Goal: Task Accomplishment & Management: Use online tool/utility

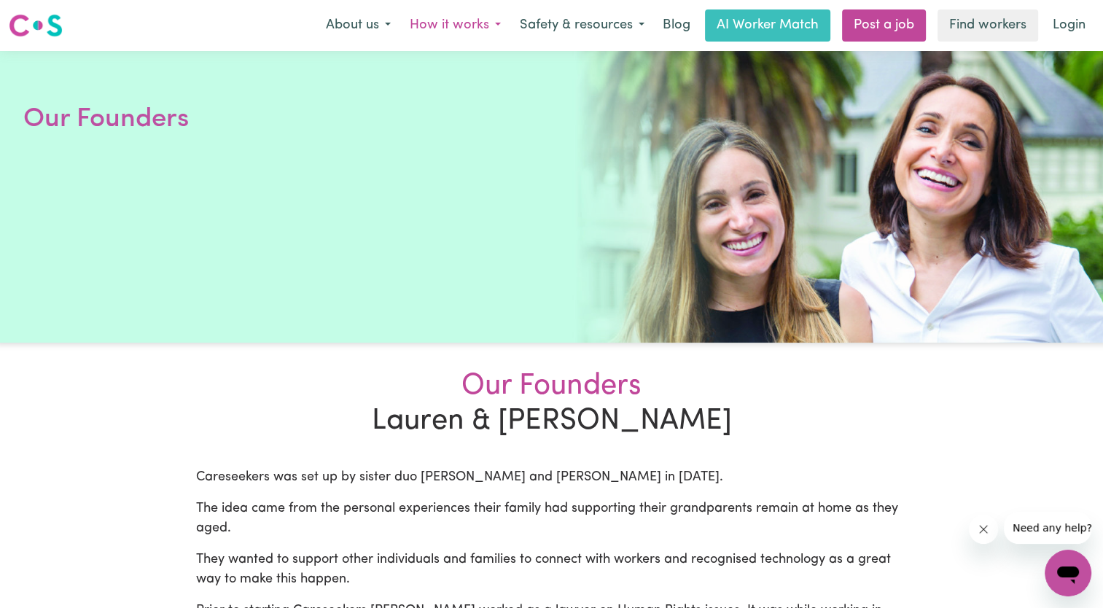
click at [466, 30] on button "How it works" at bounding box center [455, 25] width 110 height 31
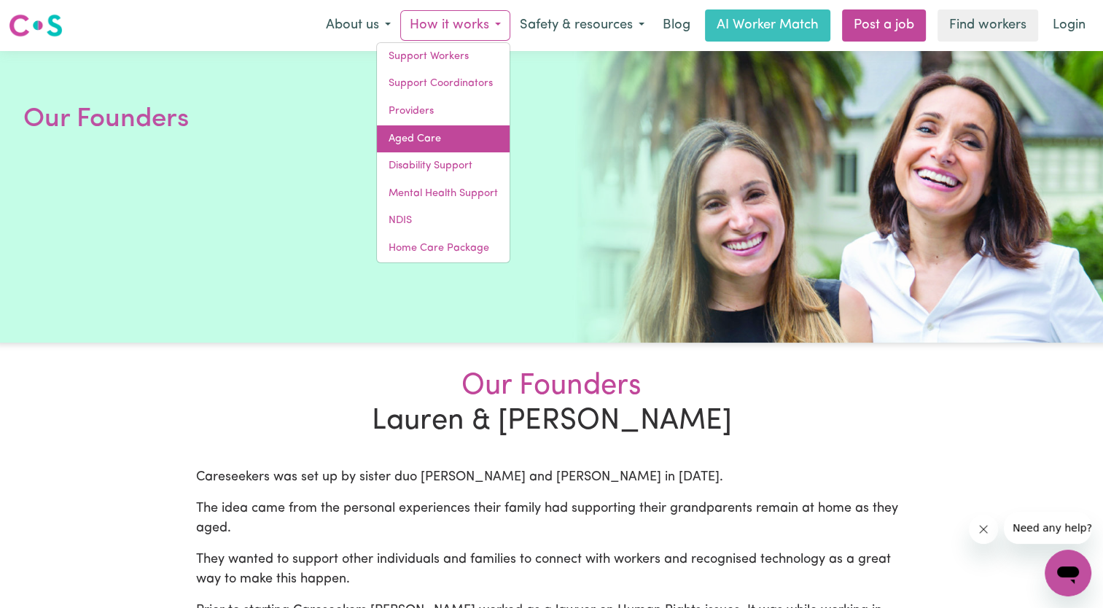
click at [437, 143] on link "Aged Care" at bounding box center [443, 139] width 133 height 28
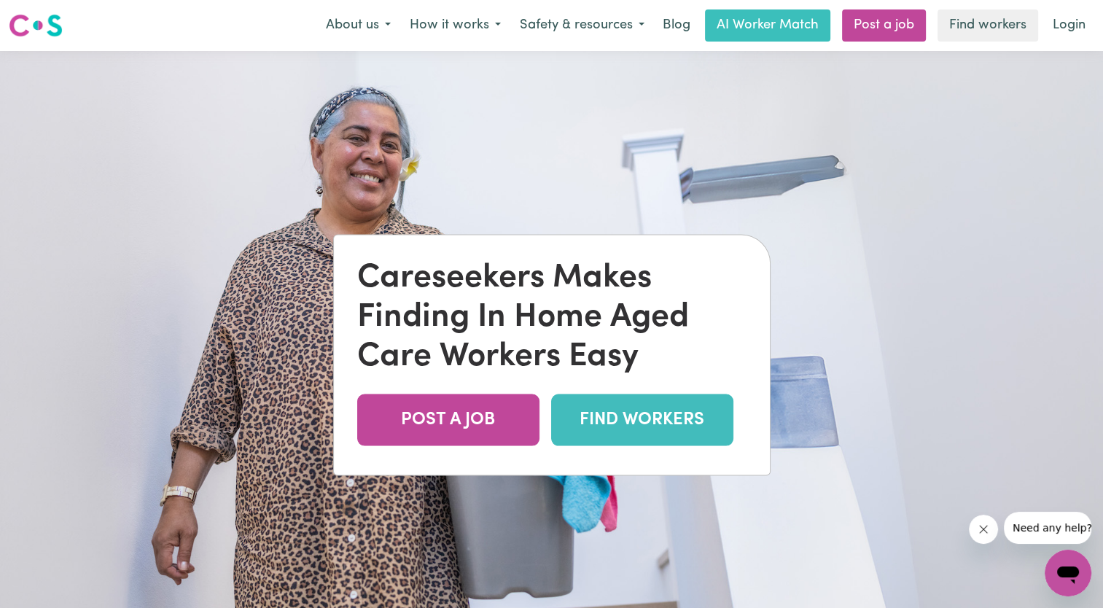
click at [661, 424] on link "FIND WORKERS" at bounding box center [642, 420] width 182 height 52
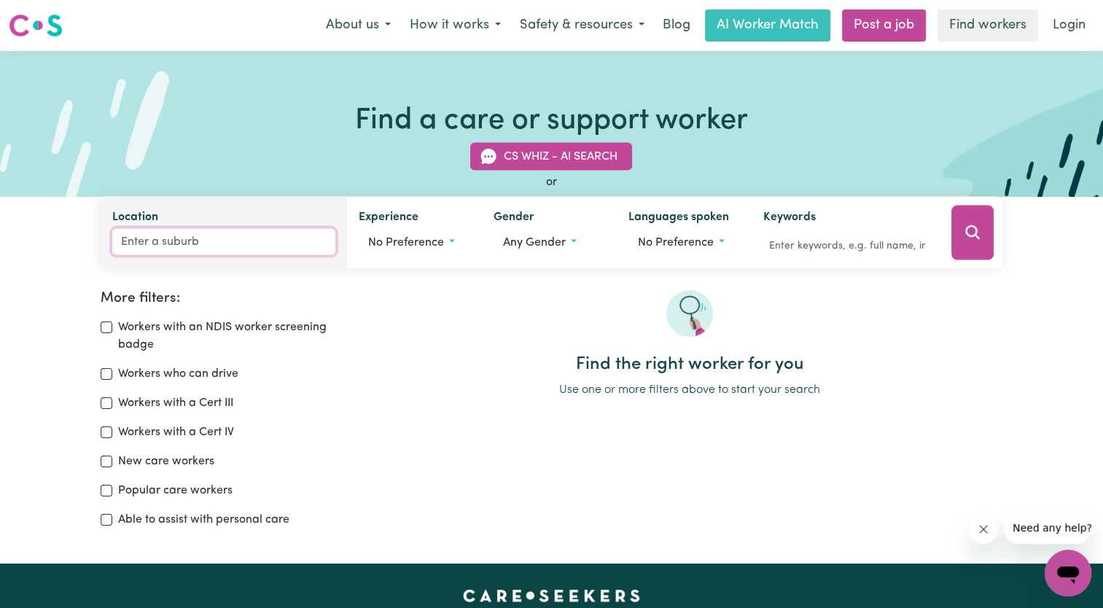
click at [218, 246] on input "Location" at bounding box center [223, 242] width 223 height 26
type input "swa"
type input "swaN BAY, New South Wales, 2324"
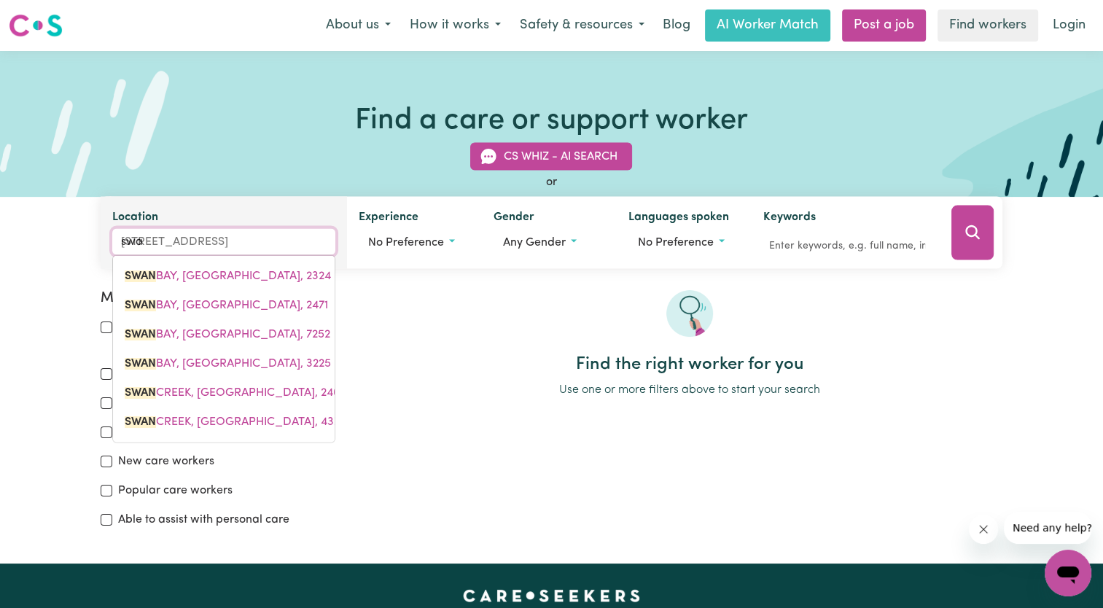
type input "swan"
type input "swan BAY, New South Wales, 2324"
type input "swan h"
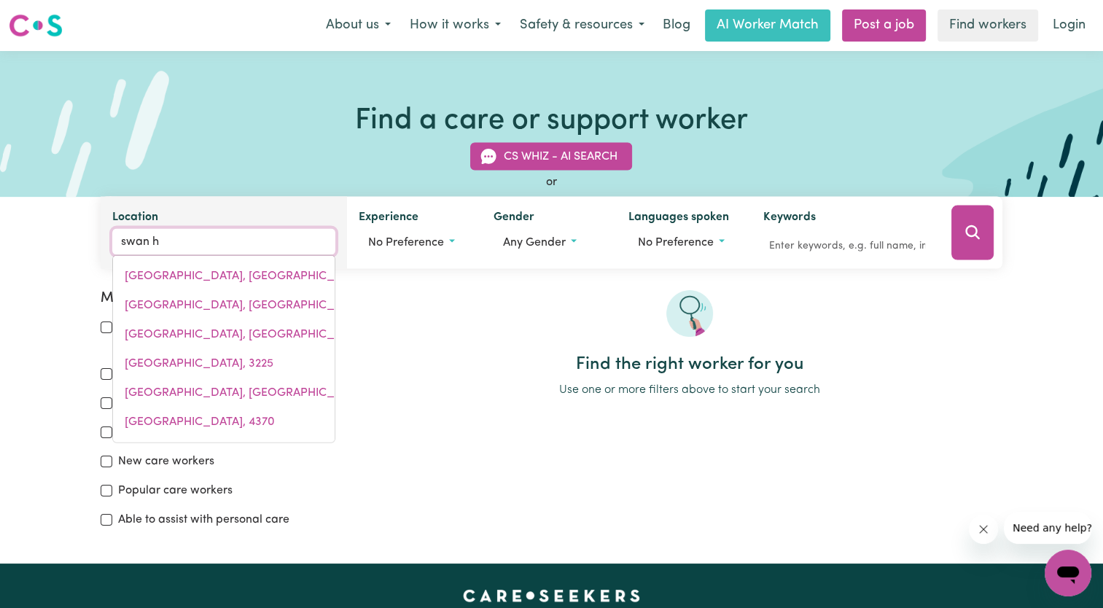
type input "swan hILL, Victoria, 3585"
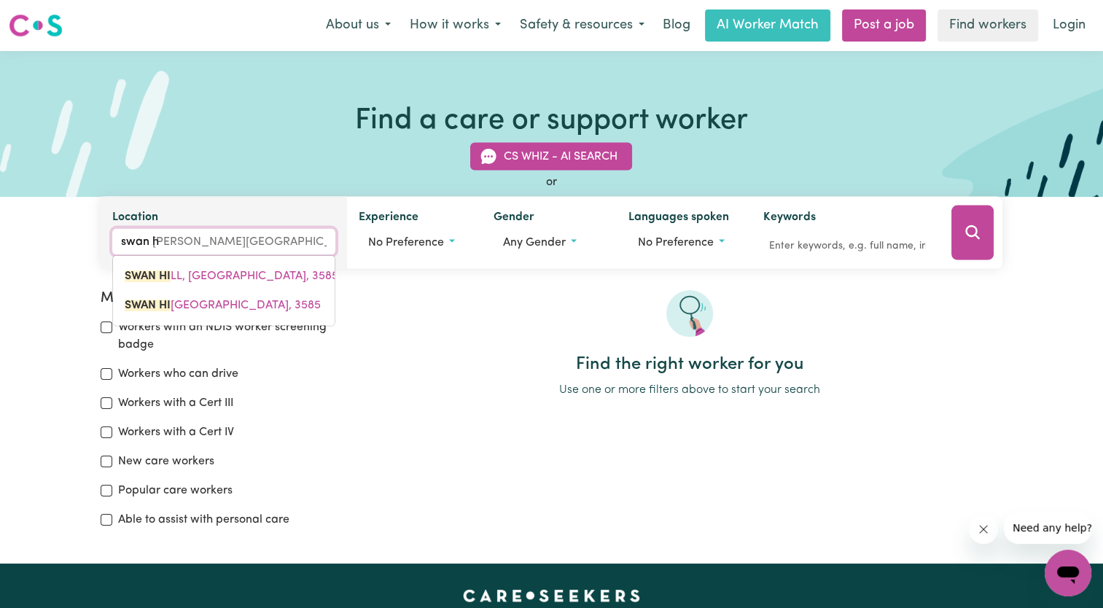
type input "swan hi"
type input "swan hiLL, Victoria, 3585"
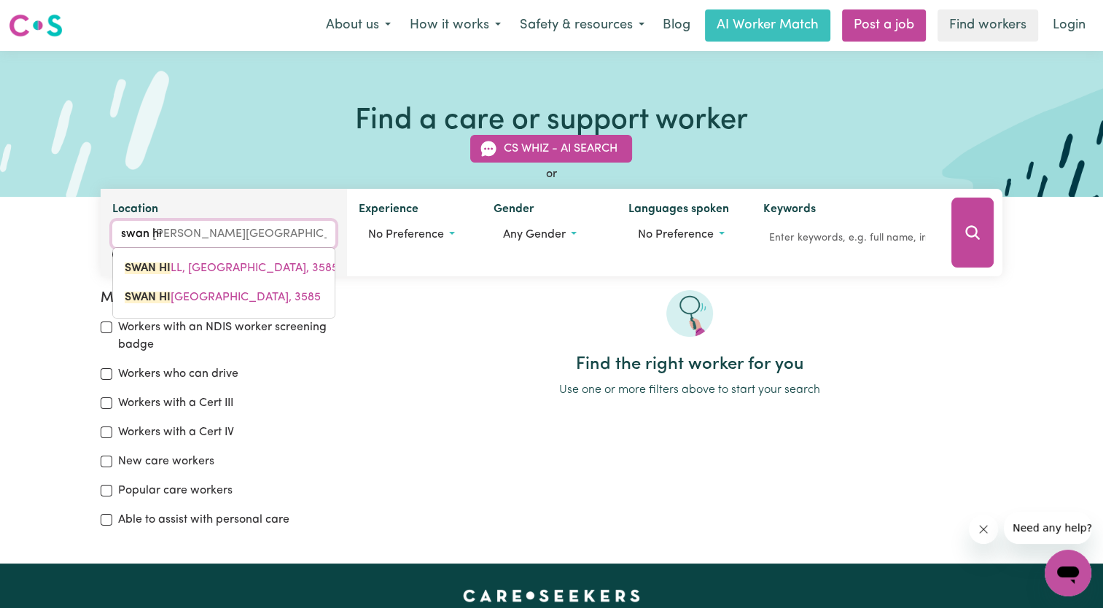
type input "swan hil"
type input "swan hilL, Victoria, 3585"
type input "swan hill"
type input "swan hill, Victoria, 3585"
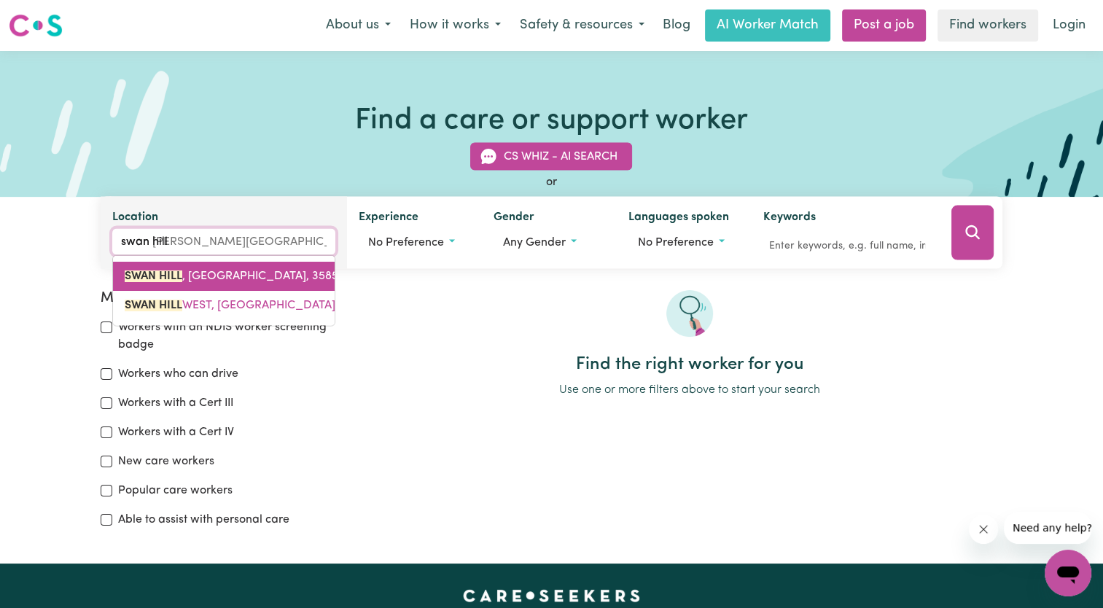
click at [219, 278] on span "SWAN HILL , Victoria, 3585" at bounding box center [232, 276] width 214 height 12
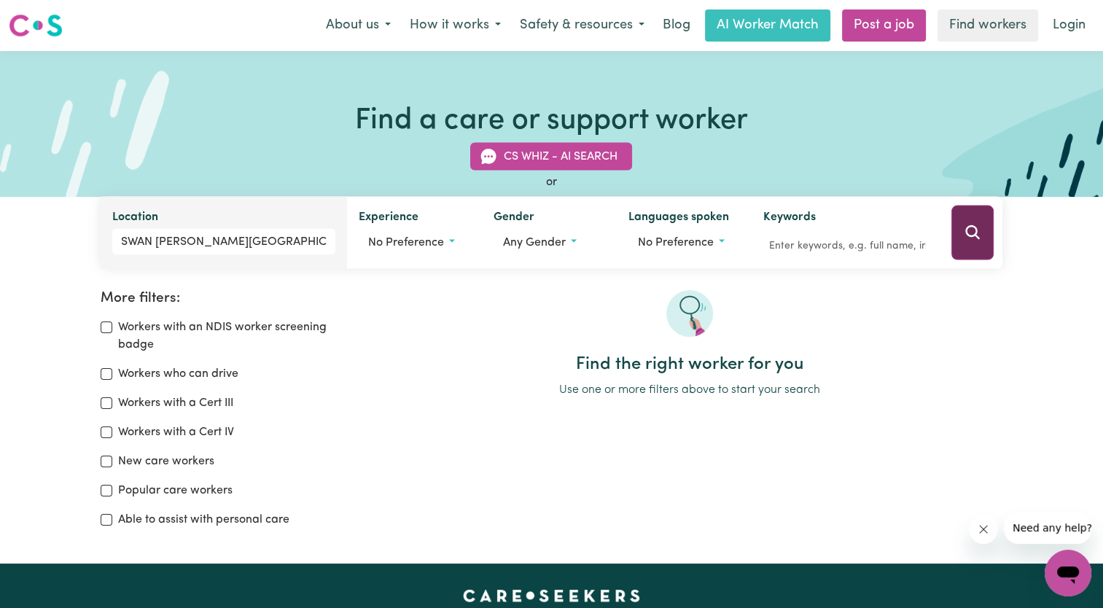
click at [974, 229] on icon "Search" at bounding box center [972, 232] width 14 height 14
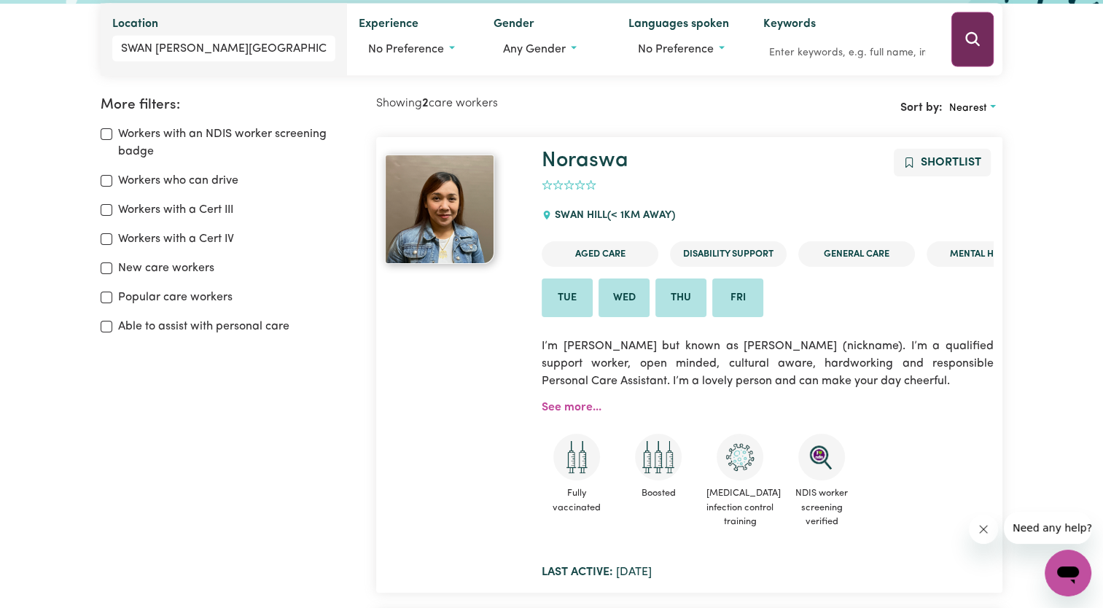
scroll to position [243, 0]
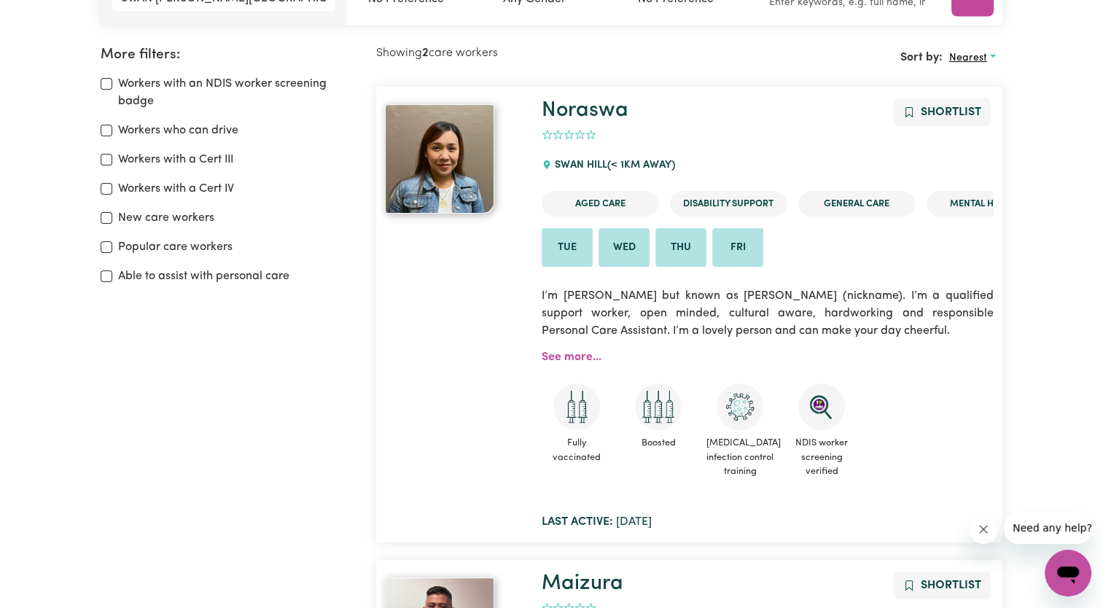
drag, startPoint x: 1109, startPoint y: 134, endPoint x: 990, endPoint y: 54, distance: 143.9
click at [990, 54] on button "Nearest" at bounding box center [973, 58] width 60 height 23
click at [967, 60] on span "Nearest" at bounding box center [968, 57] width 38 height 11
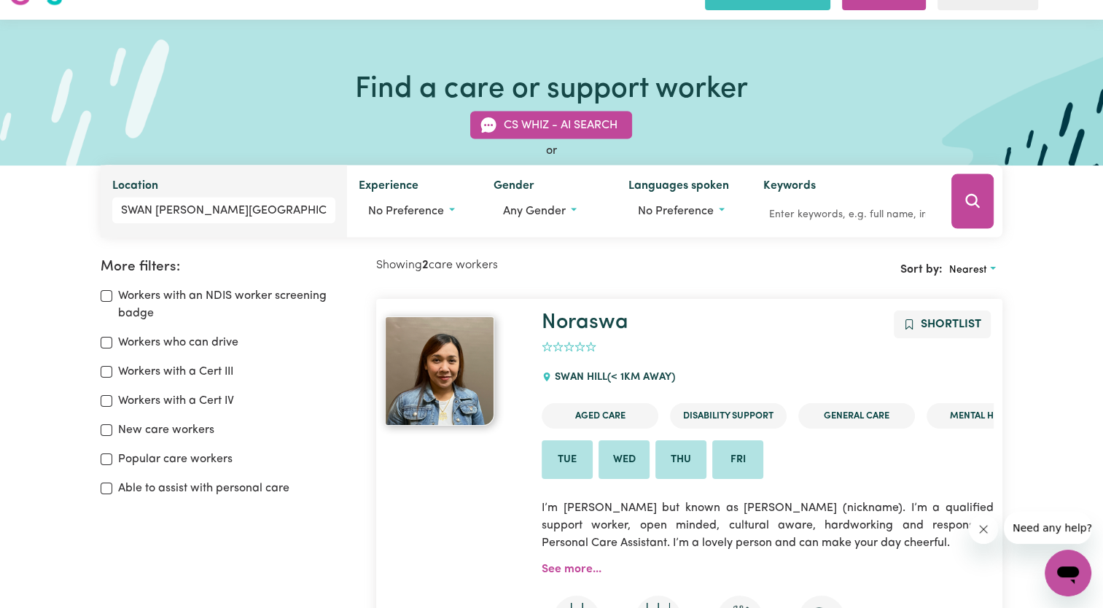
scroll to position [27, 0]
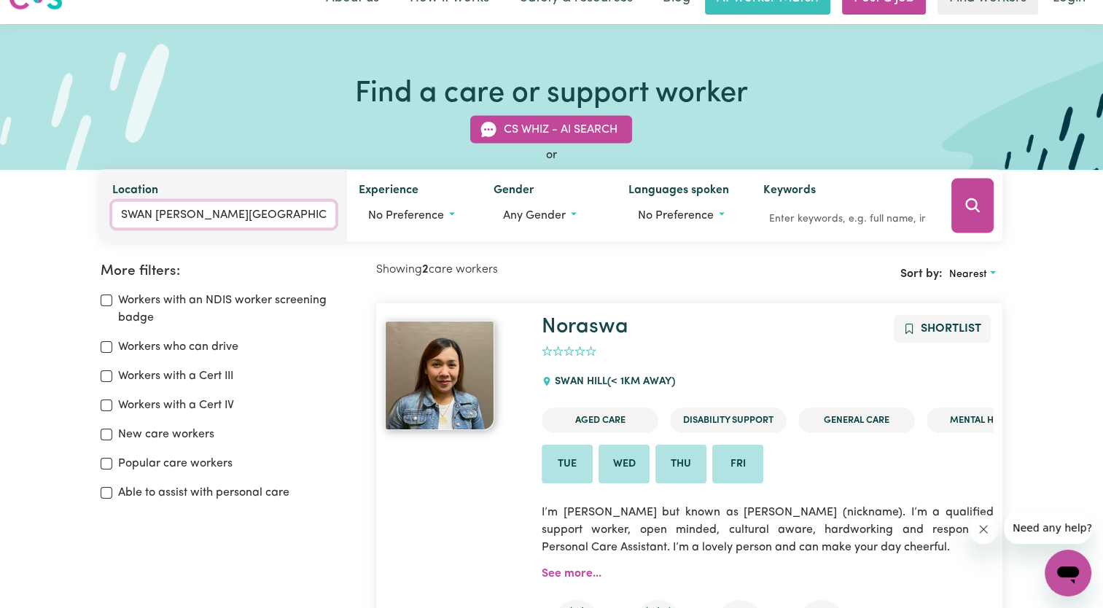
type input "SWAN HILL, Victoria, 3585"
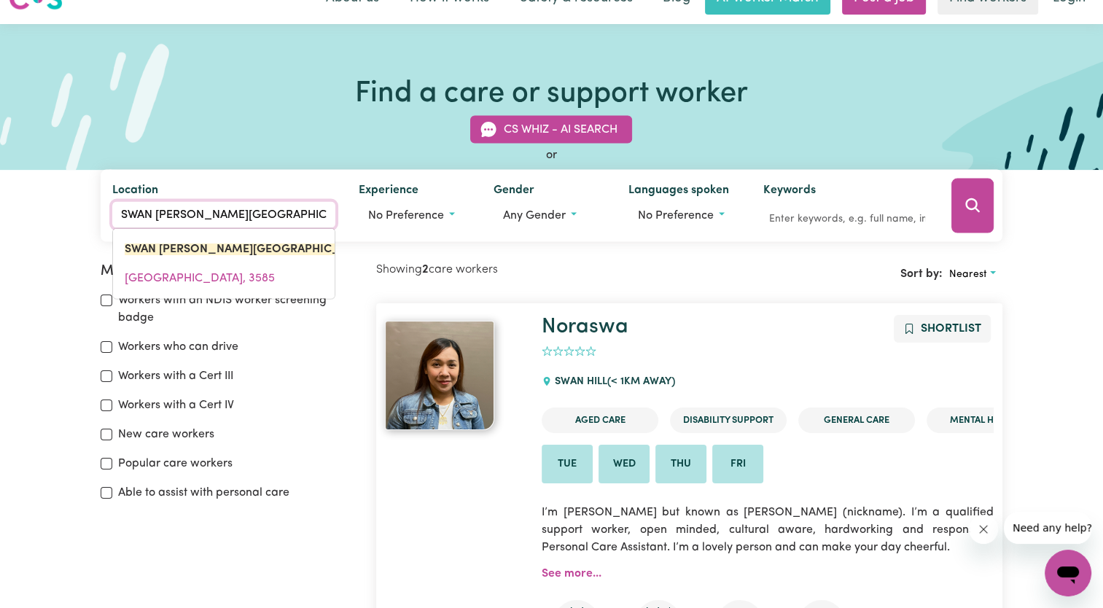
drag, startPoint x: 242, startPoint y: 211, endPoint x: 98, endPoint y: 222, distance: 144.0
click at [98, 222] on div "CS Whiz - AI Search or Location SWAN HILL, Victoria SWAN HILL, Victoria, 3585 S…" at bounding box center [551, 170] width 919 height 144
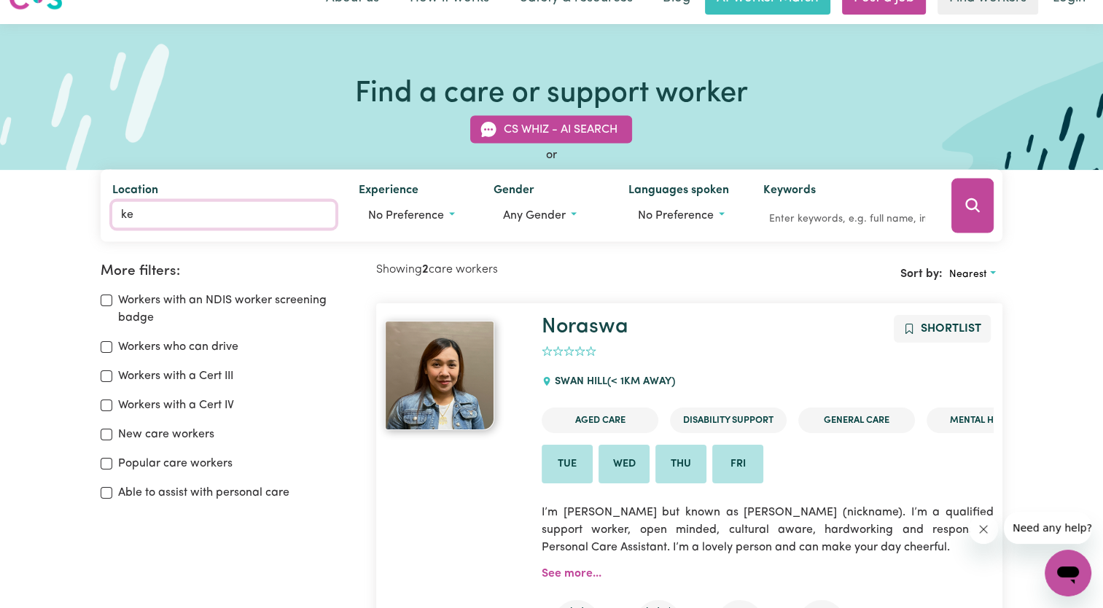
type input "ker"
type input "kerALUP, Western Australia, 6182"
type input "kera"
type input "keraLUP, Western Australia, 6182"
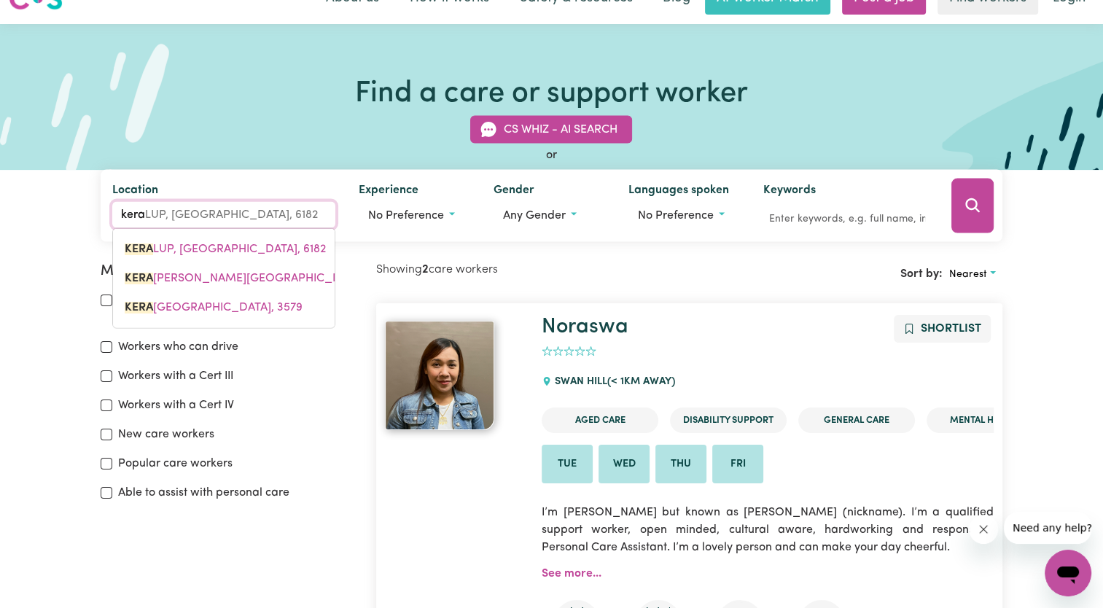
type input "keran"
type input "keranG, Victoria, 3579"
type input "kerang"
type input "kerang, Victoria, 3579"
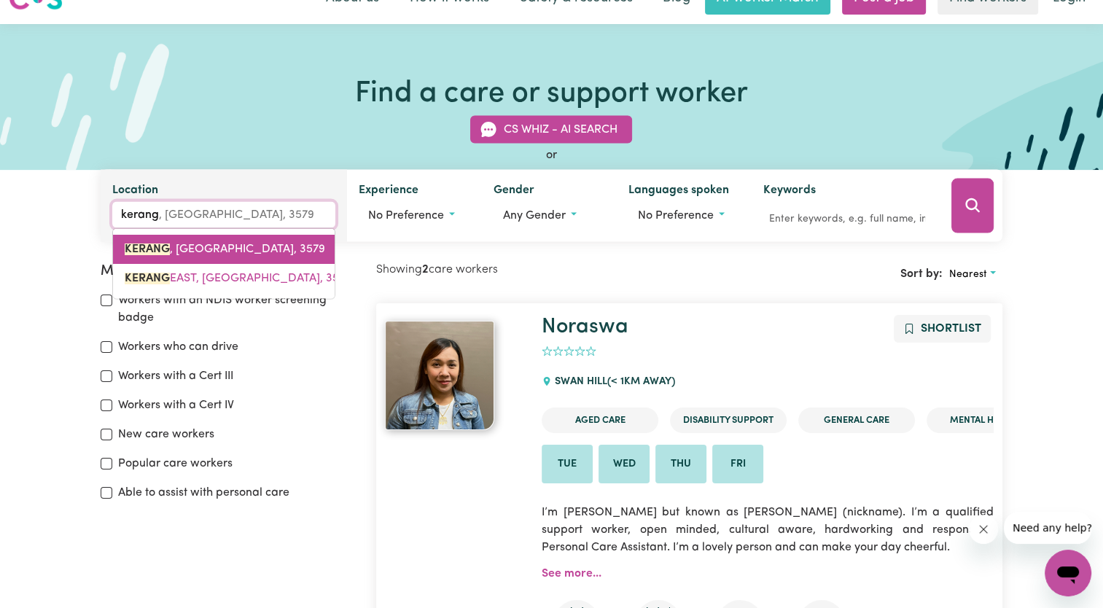
click at [175, 255] on span "KERANG , Victoria, 3579" at bounding box center [225, 249] width 200 height 12
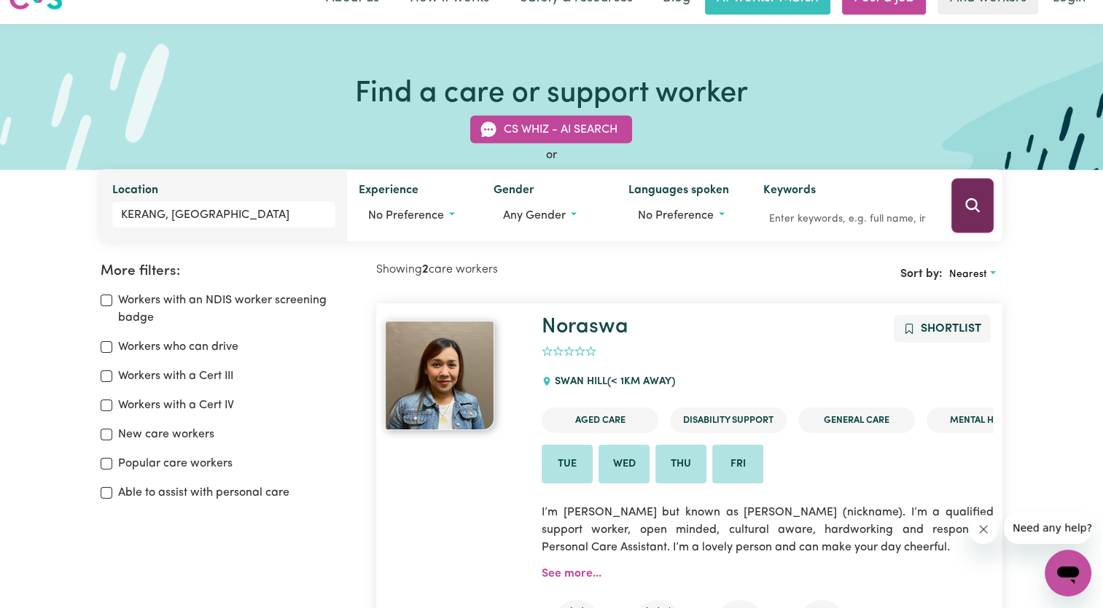
click at [971, 211] on icon "Search" at bounding box center [972, 205] width 17 height 17
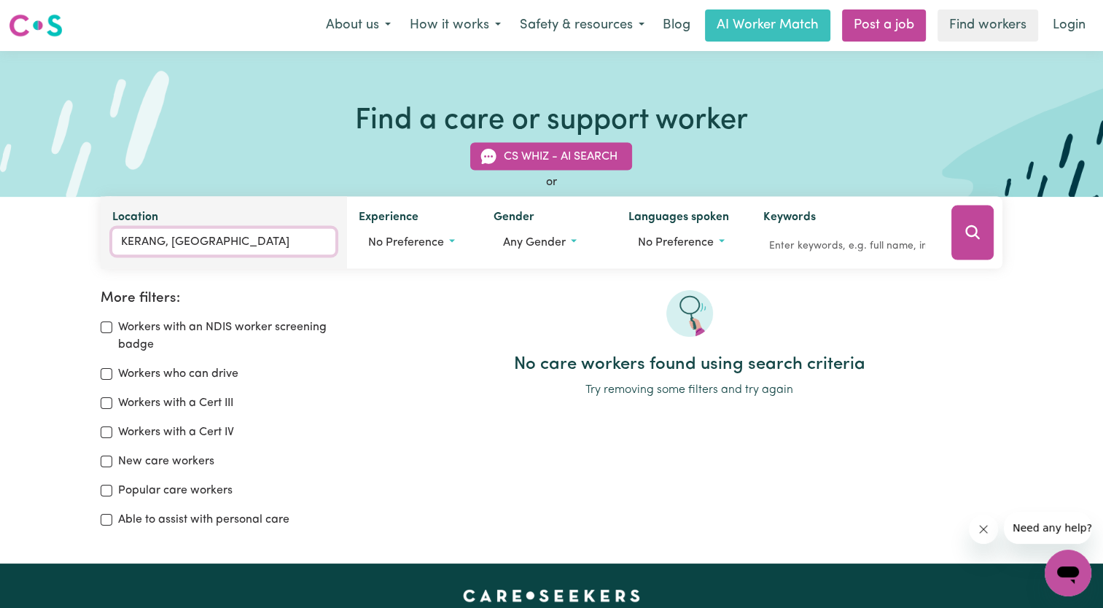
type input "KERANG, Victoria, 3579"
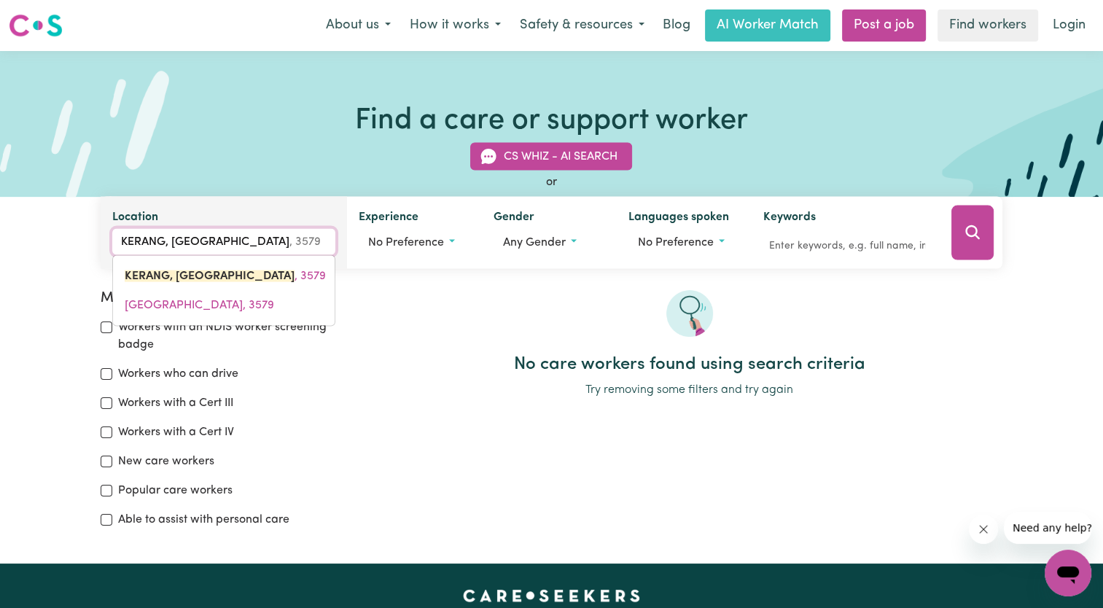
drag, startPoint x: 219, startPoint y: 244, endPoint x: 113, endPoint y: 244, distance: 105.7
click at [113, 244] on input "KERANG, Victoria" at bounding box center [223, 242] width 223 height 26
type input "n"
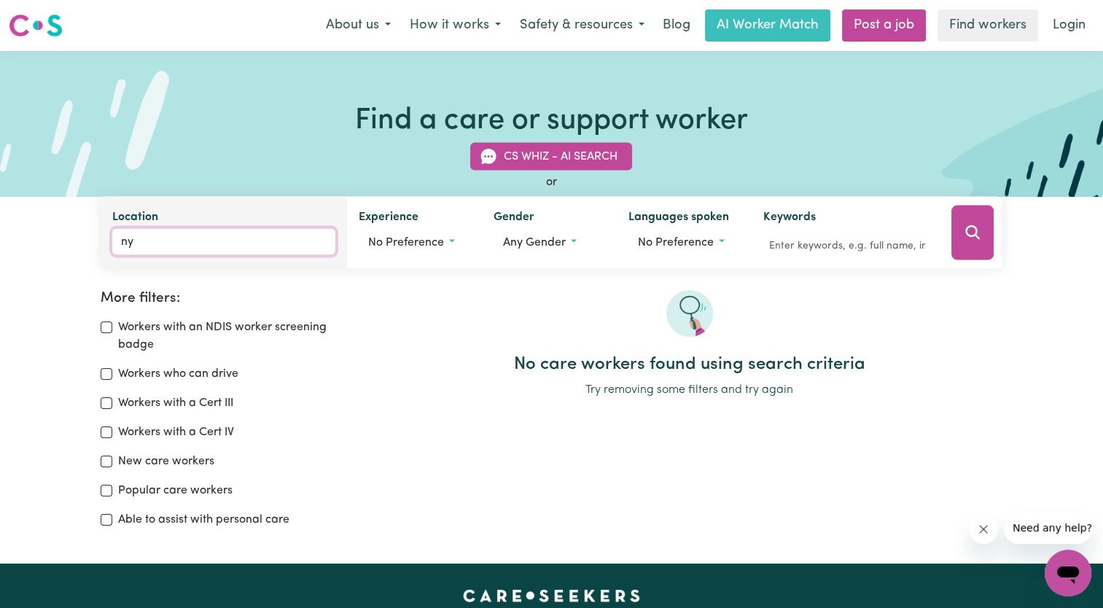
type input "nya"
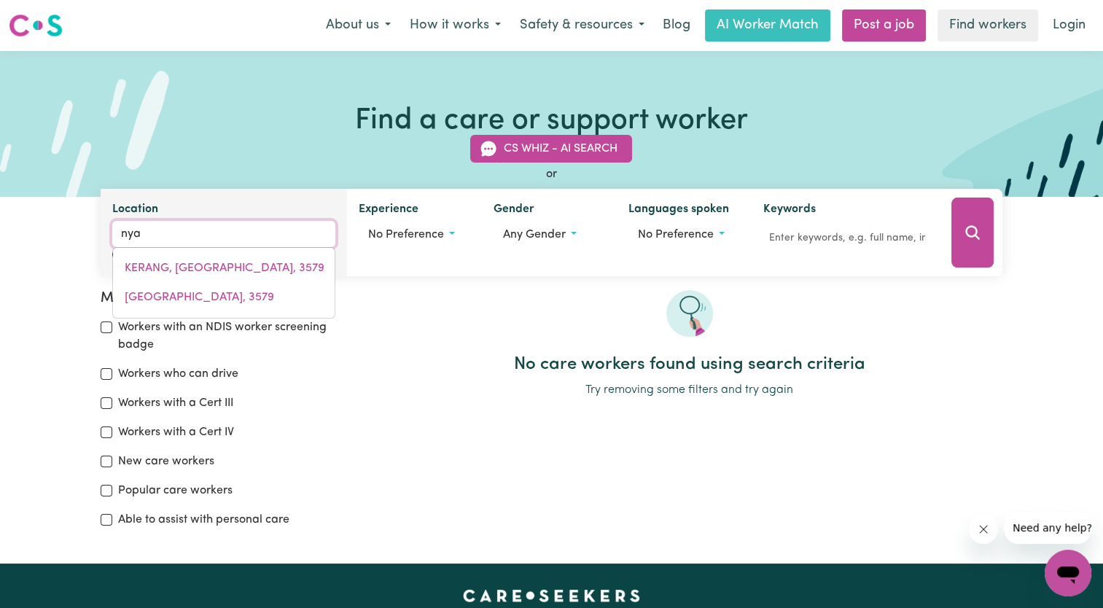
type input "nyaBING, Western Australia, 6341"
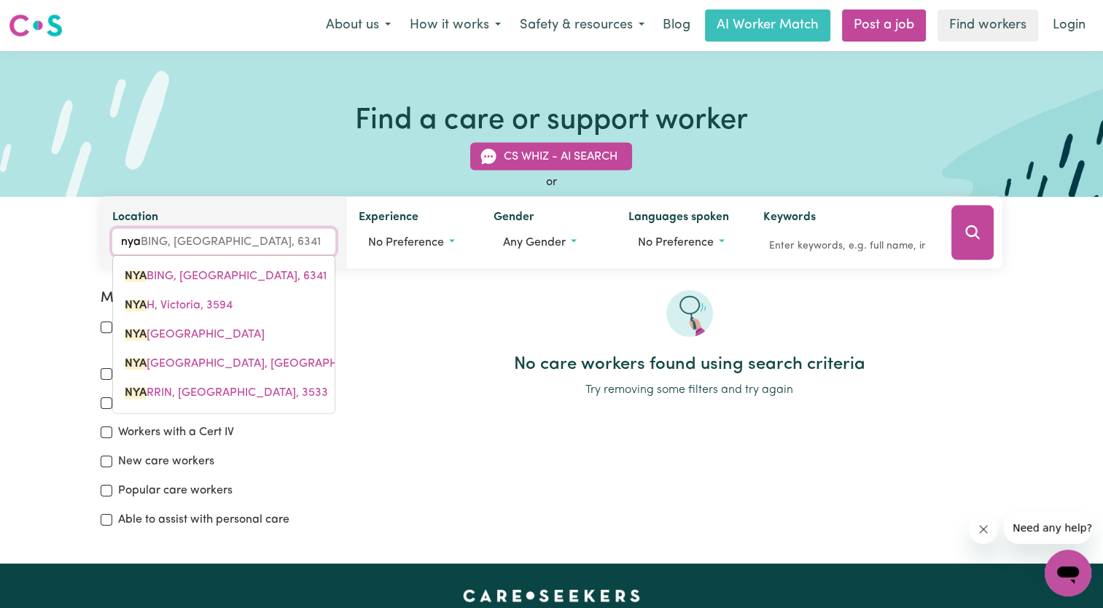
type input "nyah"
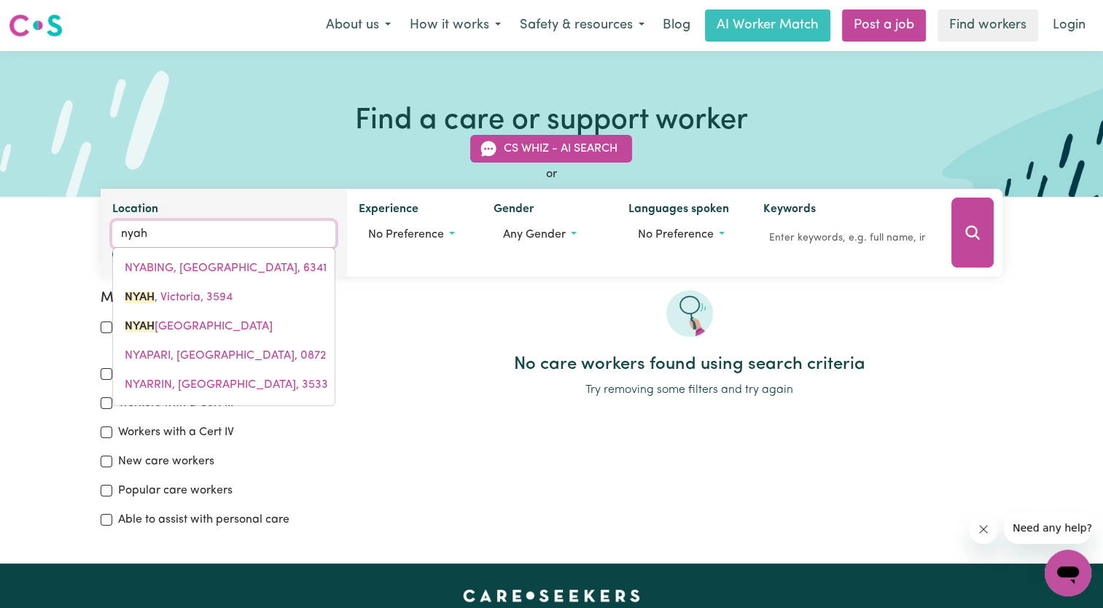
type input "nyah, Victoria, 3594"
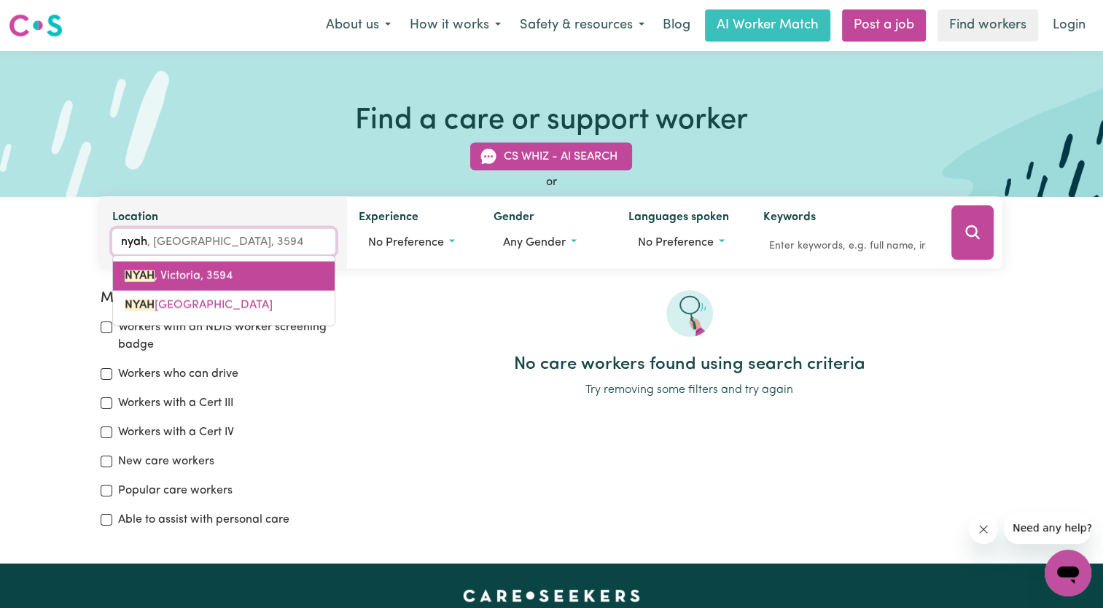
click at [186, 276] on span "NYAH , Victoria, 3594" at bounding box center [179, 276] width 108 height 12
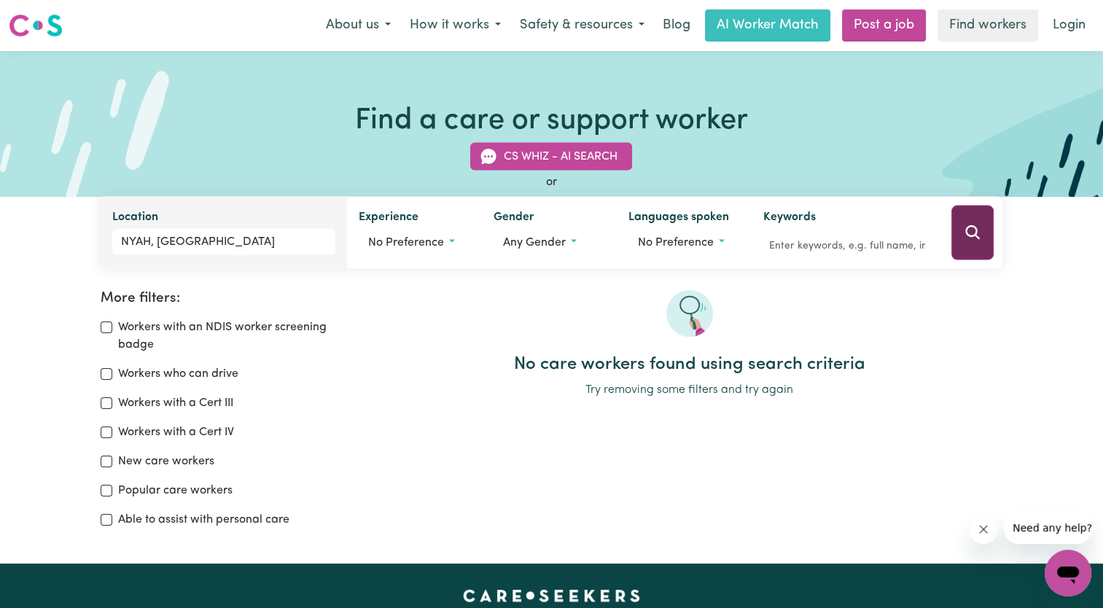
click at [971, 237] on icon "Search" at bounding box center [972, 232] width 14 height 14
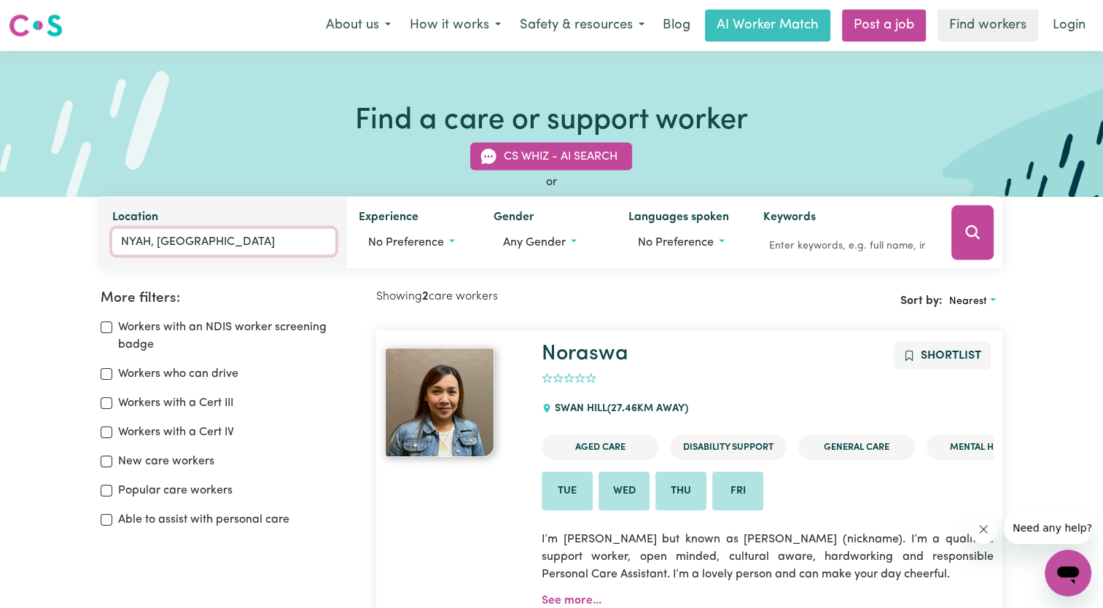
type input "NYAH, Victoria, 3594"
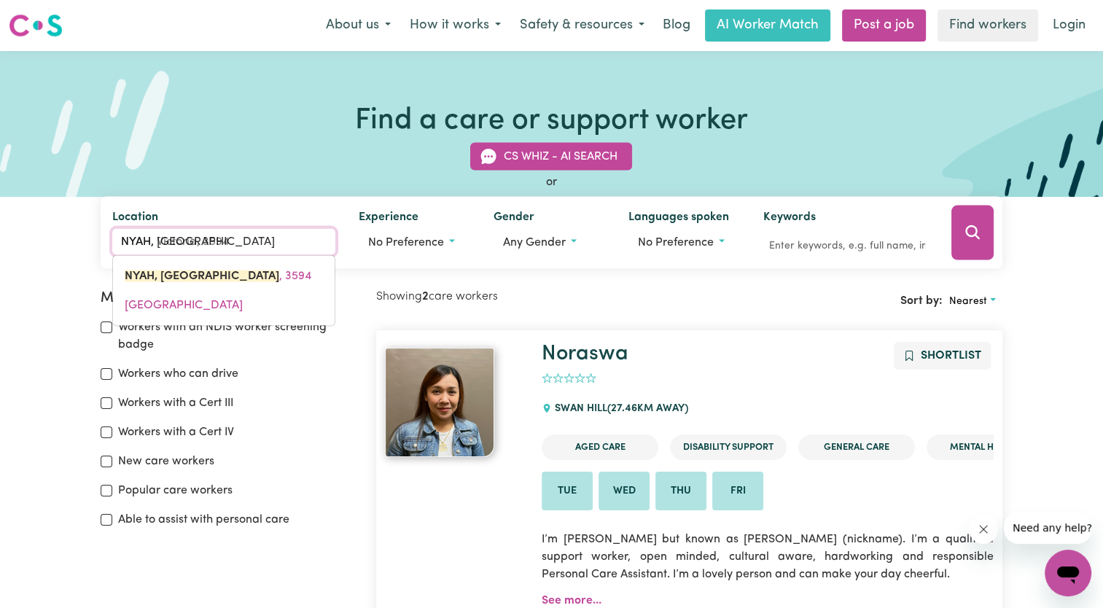
drag, startPoint x: 210, startPoint y: 235, endPoint x: 99, endPoint y: 233, distance: 110.8
click at [99, 233] on div "CS Whiz - AI Search or Location NYAH, Victoria NYAH, Victoria, 3594 NYAH, Victo…" at bounding box center [551, 197] width 919 height 144
type input "murr"
type input "murrA WARRA, Victoria, 3401"
type input "murra"
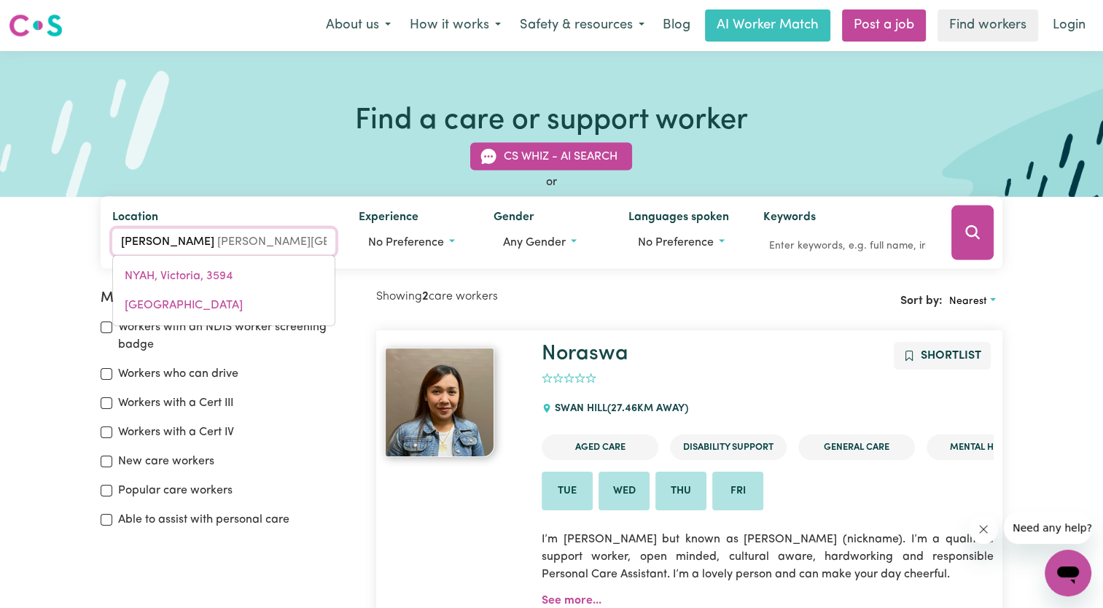
type input "murra WARRA, Victoria, 3401"
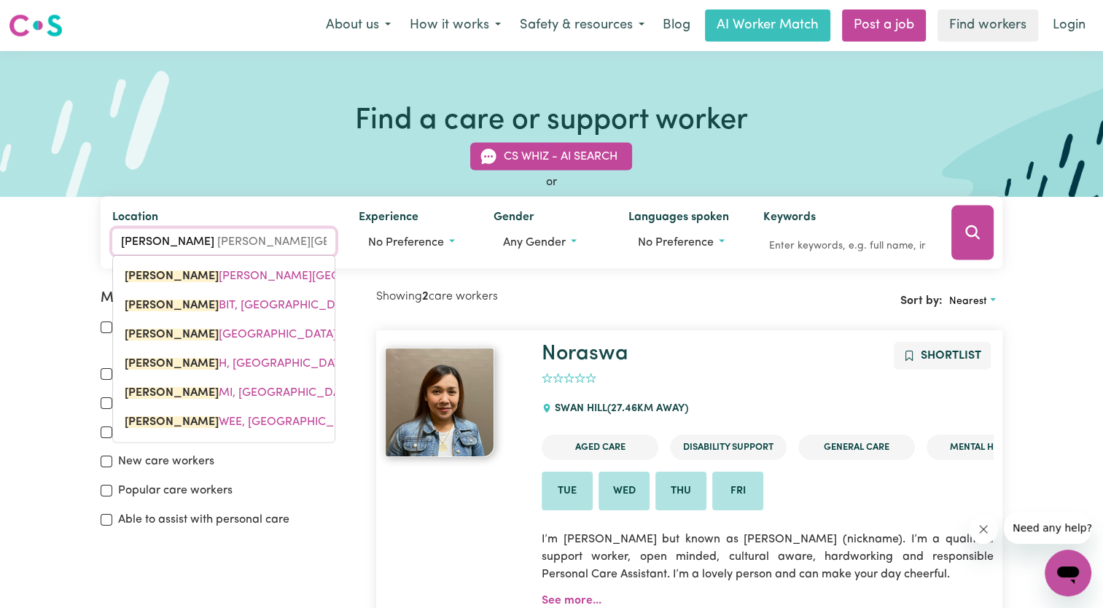
type input "murray"
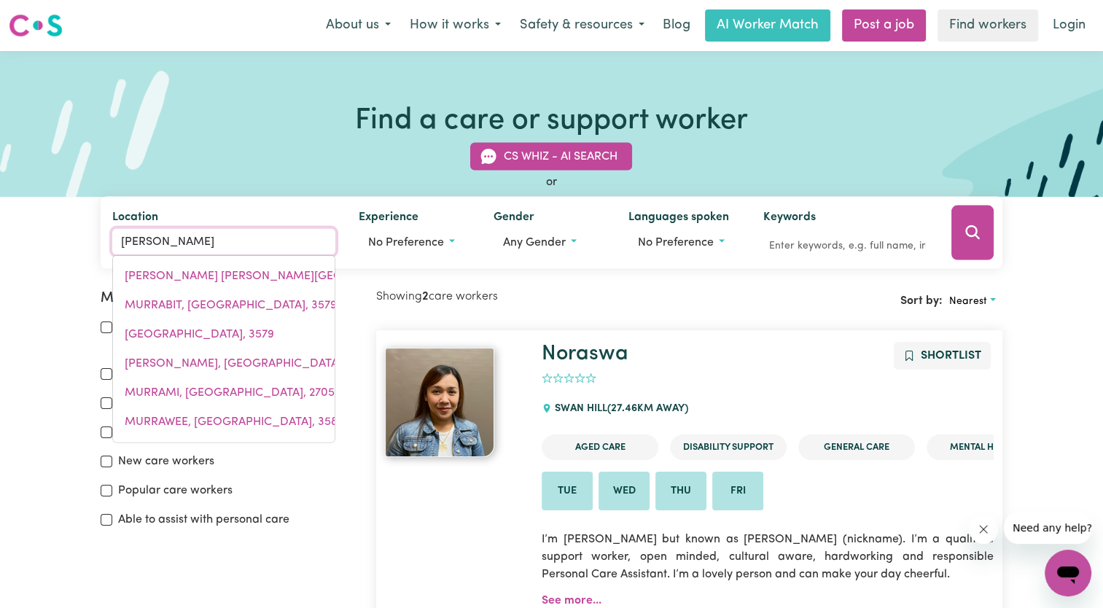
type input "murray, Queensland, 4814"
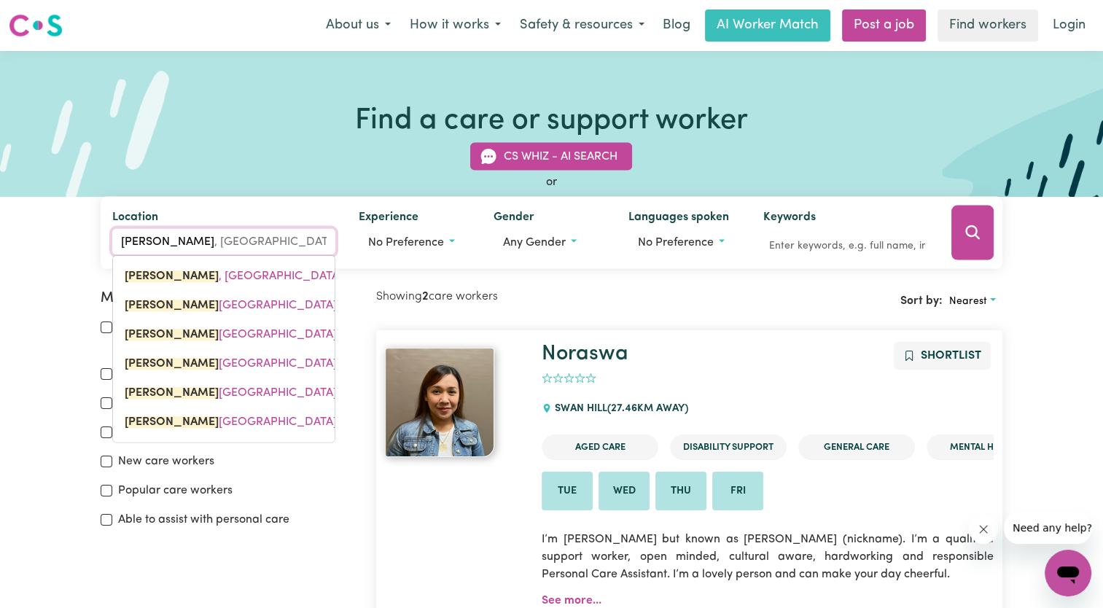
type input "murray"
type input "murray BRIDGE, South Australia, 5253"
type input "murray d"
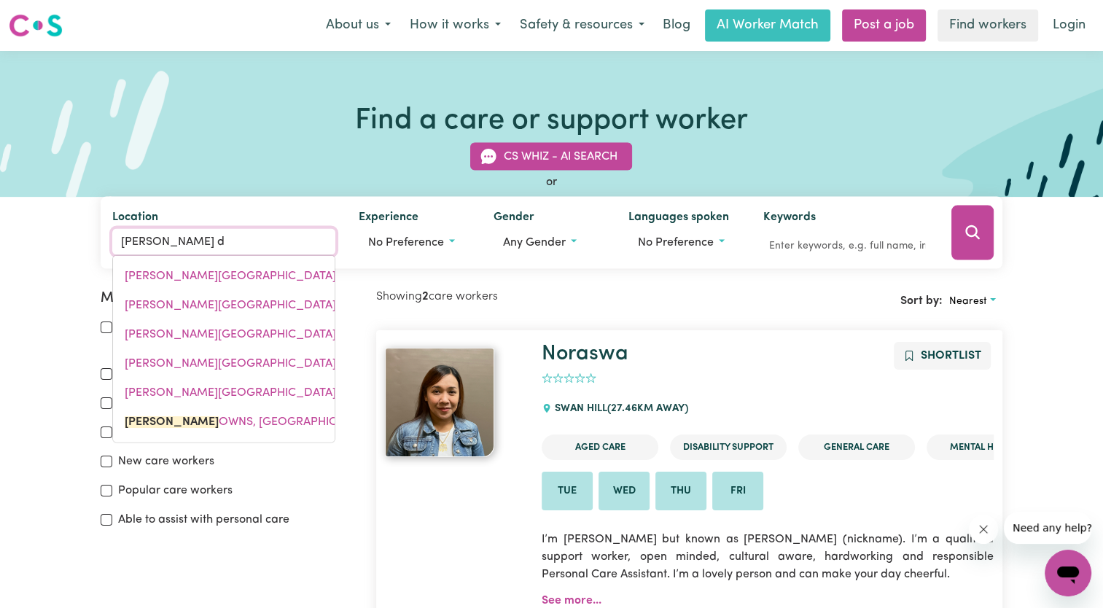
type input "murray dOWNS, New South Wales, 2734"
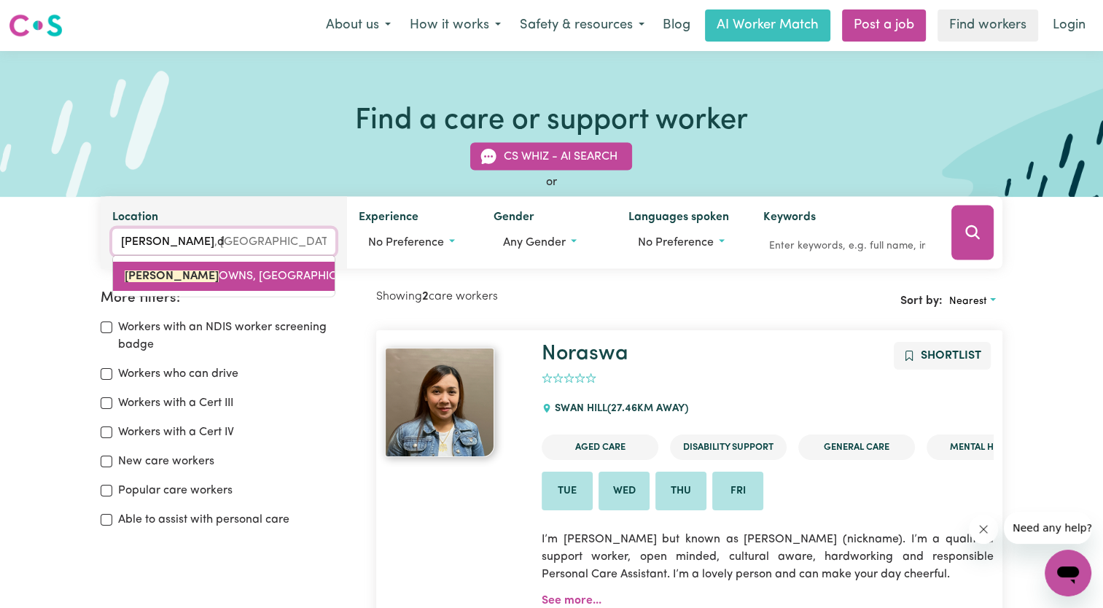
click at [206, 274] on span "MURRAY D OWNS, New South Wales, 2734" at bounding box center [266, 276] width 283 height 12
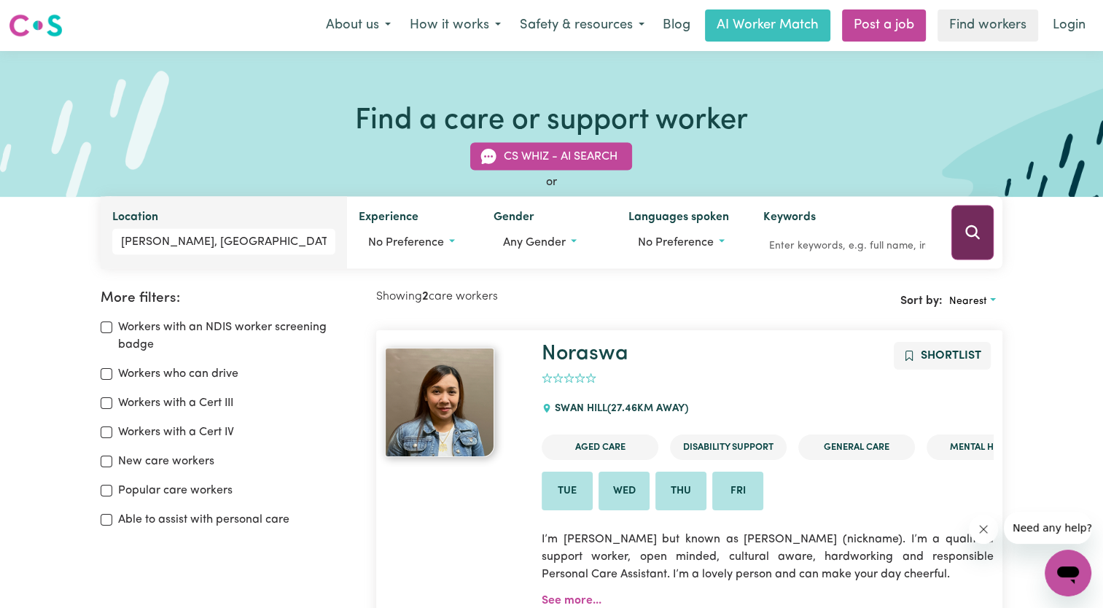
click at [967, 233] on icon "Search" at bounding box center [972, 232] width 17 height 17
type input "MURRAY DOWNS, New South Wales, 2734"
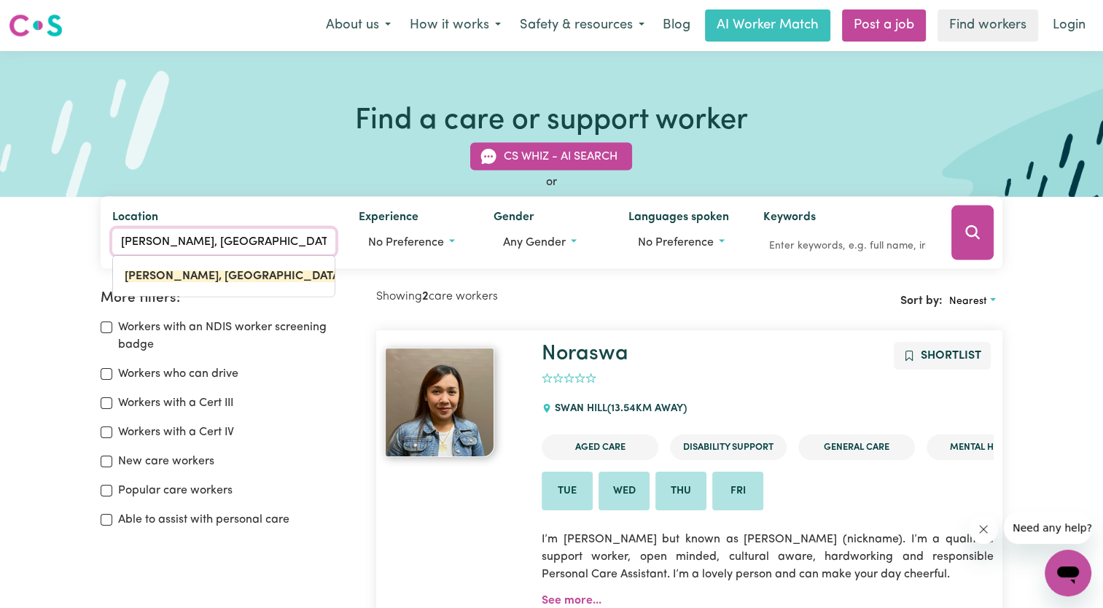
drag, startPoint x: 321, startPoint y: 235, endPoint x: 59, endPoint y: 235, distance: 262.4
click at [59, 235] on div "CS Whiz - AI Search or Location MURRAY DOWNS, New South Wales MURRAY DOWNS, New…" at bounding box center [551, 197] width 1103 height 144
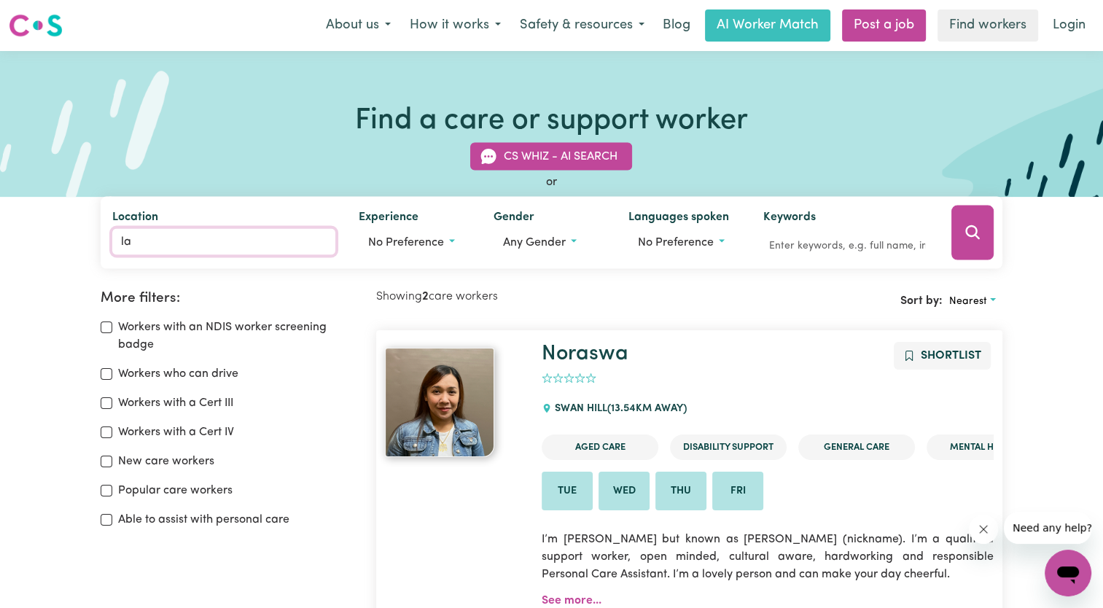
type input "lal"
type input "lal LAL, Victoria, 3352"
type input "lalb"
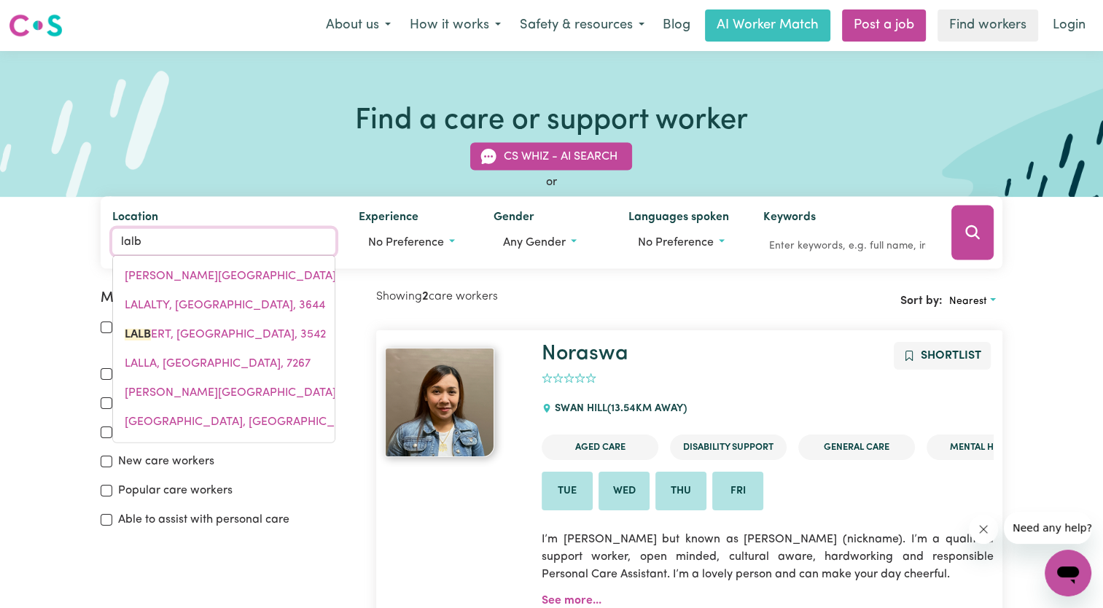
type input "lalbERT, Victoria, 3542"
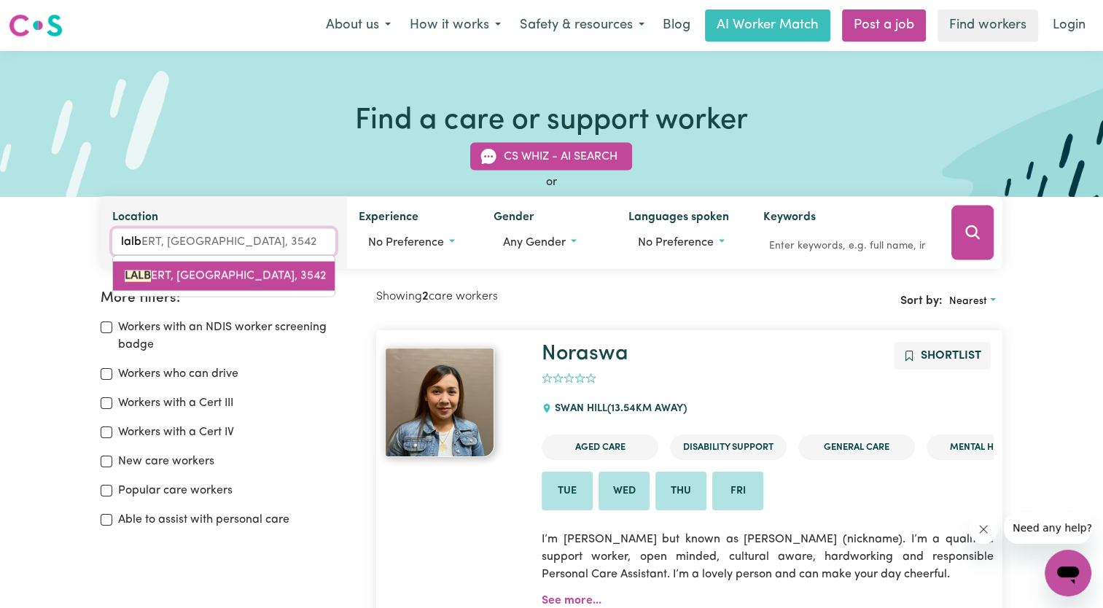
click at [206, 281] on span "LALB ERT, Victoria, 3542" at bounding box center [225, 276] width 201 height 12
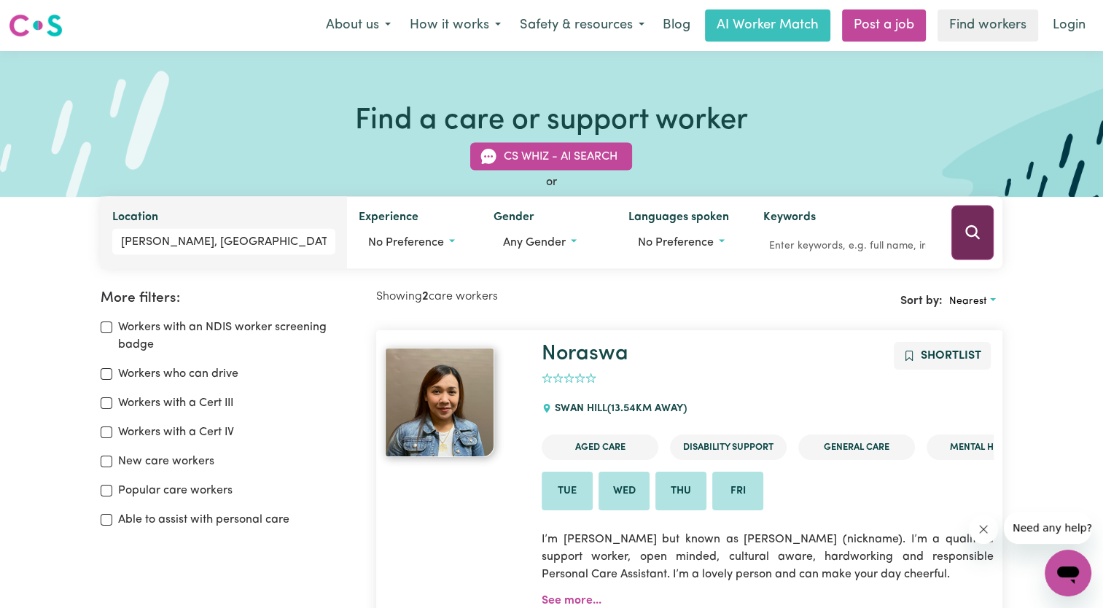
click at [969, 241] on icon "Search" at bounding box center [972, 232] width 17 height 17
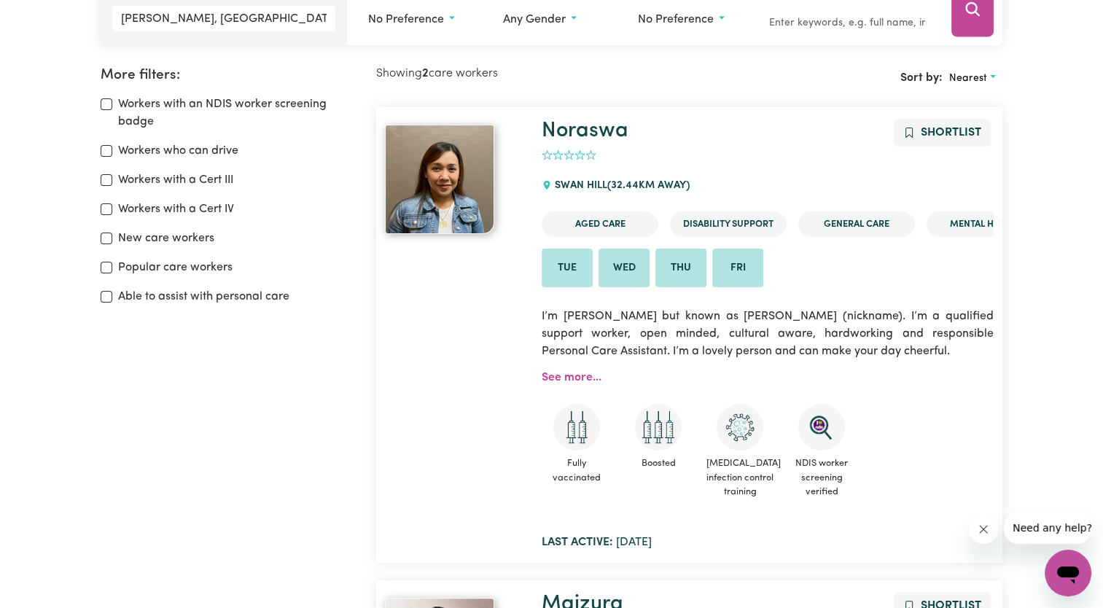
scroll to position [174, 0]
